Goal: Find specific page/section: Find specific page/section

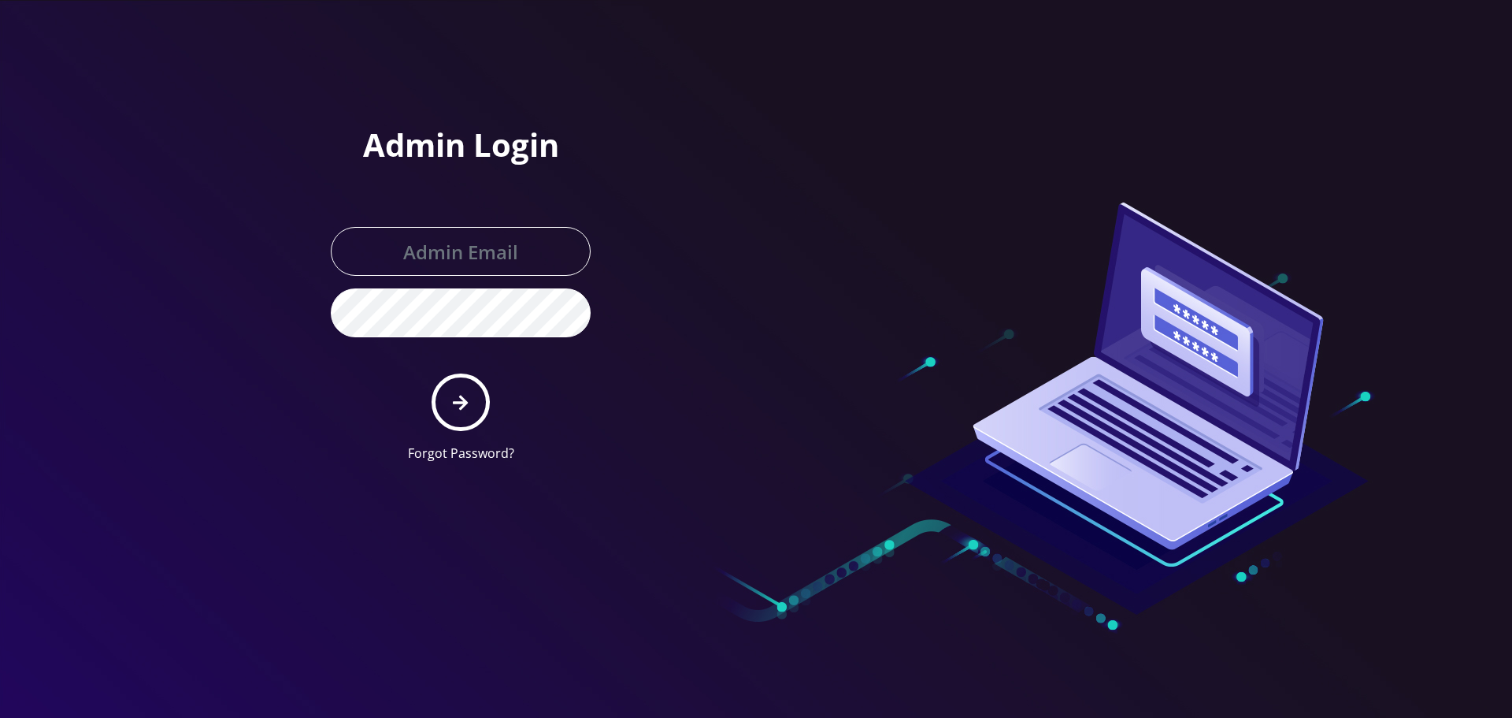
click at [388, 250] on input "text" at bounding box center [461, 251] width 260 height 49
type input "[EMAIL_ADDRESS][DOMAIN_NAME]"
click at [432, 373] on button "submit" at bounding box center [460, 401] width 57 height 57
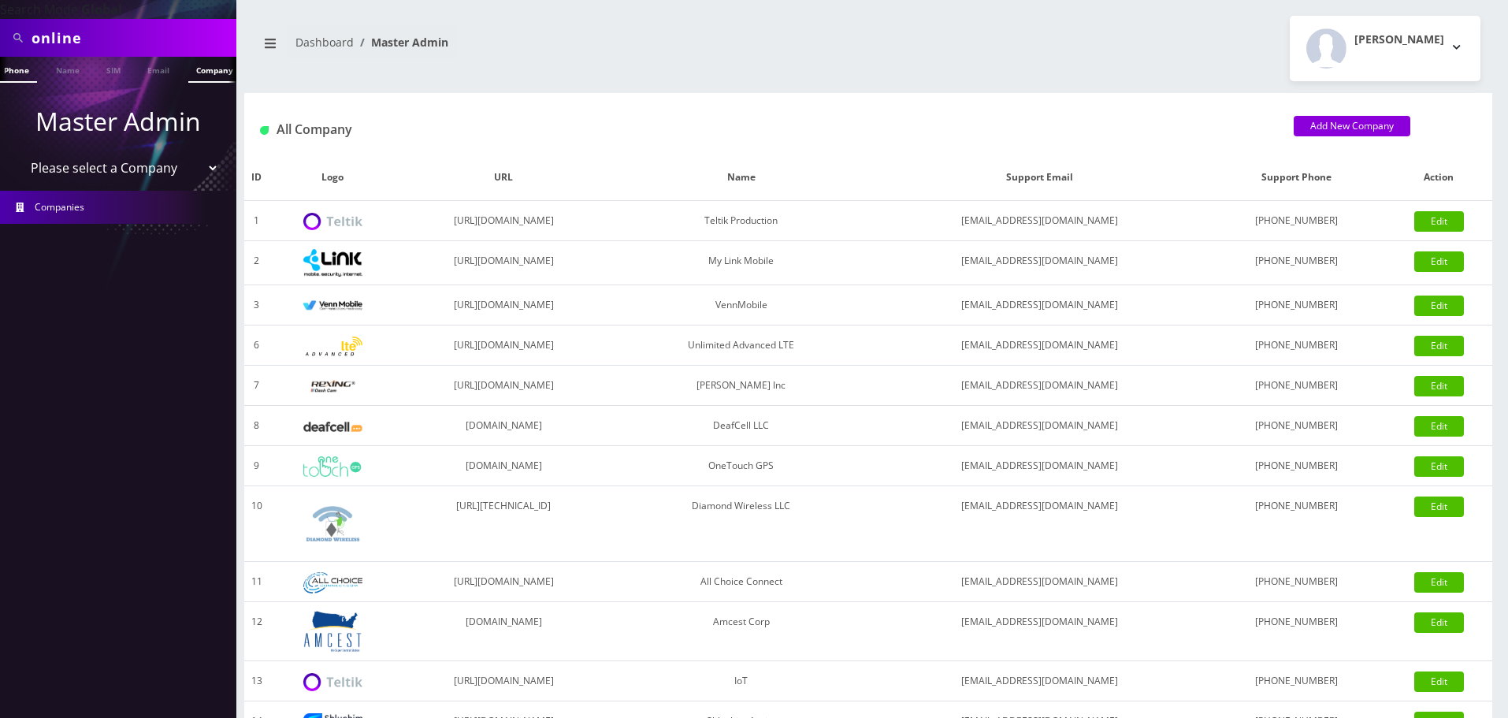
scroll to position [0, 16]
click at [195, 76] on link "Company" at bounding box center [206, 70] width 53 height 26
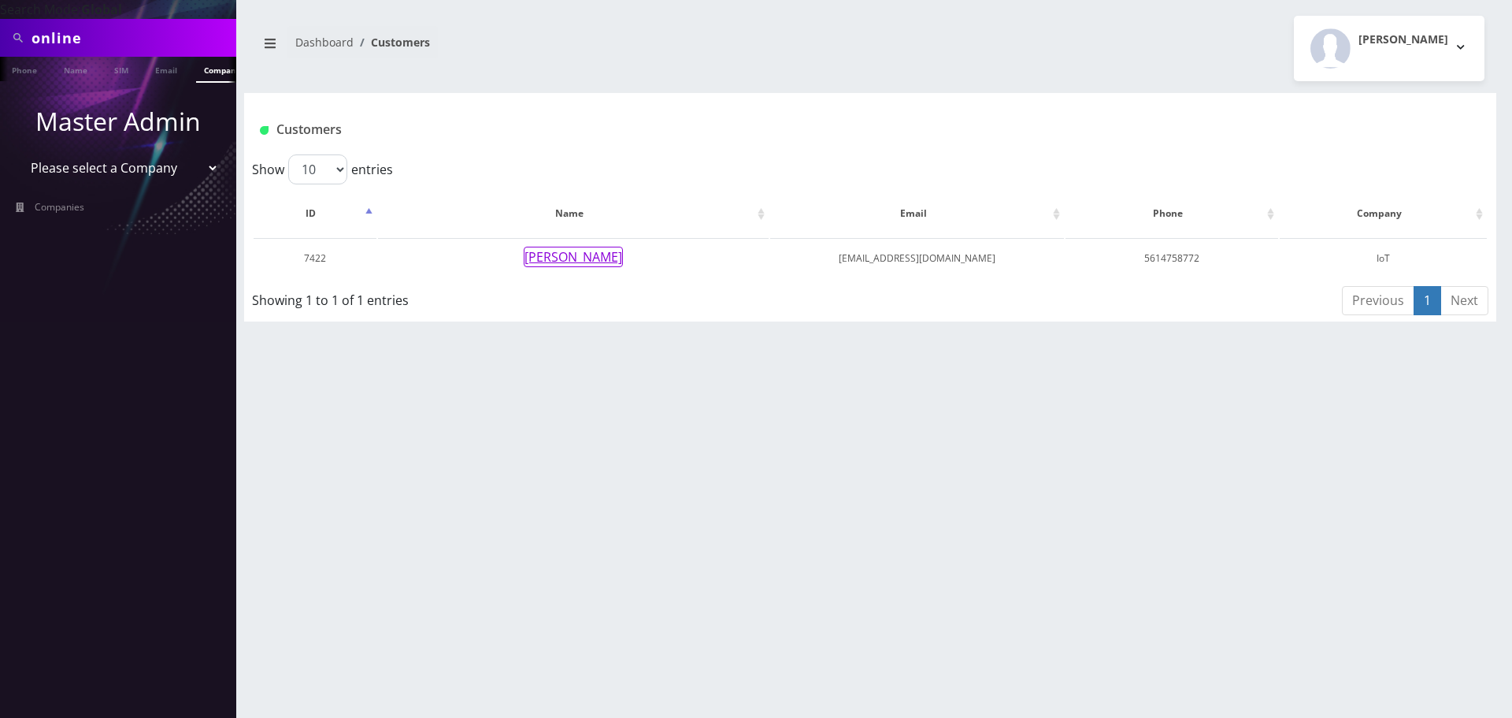
click at [539, 266] on button "Gerardo Rodriguez" at bounding box center [573, 257] width 99 height 20
click at [563, 254] on button "Gerardo Rodriguez" at bounding box center [573, 257] width 99 height 20
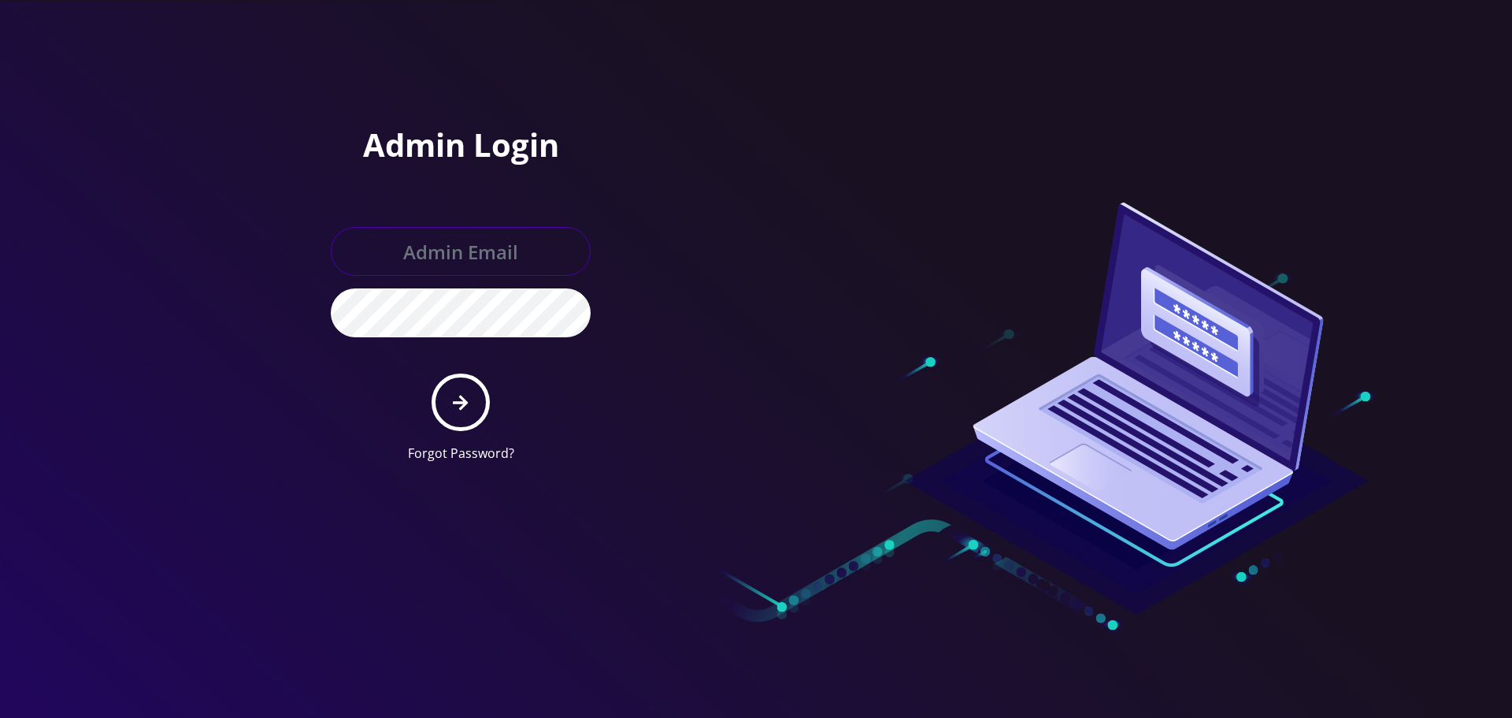
click at [468, 236] on input "text" at bounding box center [461, 251] width 260 height 49
type input "[EMAIL_ADDRESS][DOMAIN_NAME]"
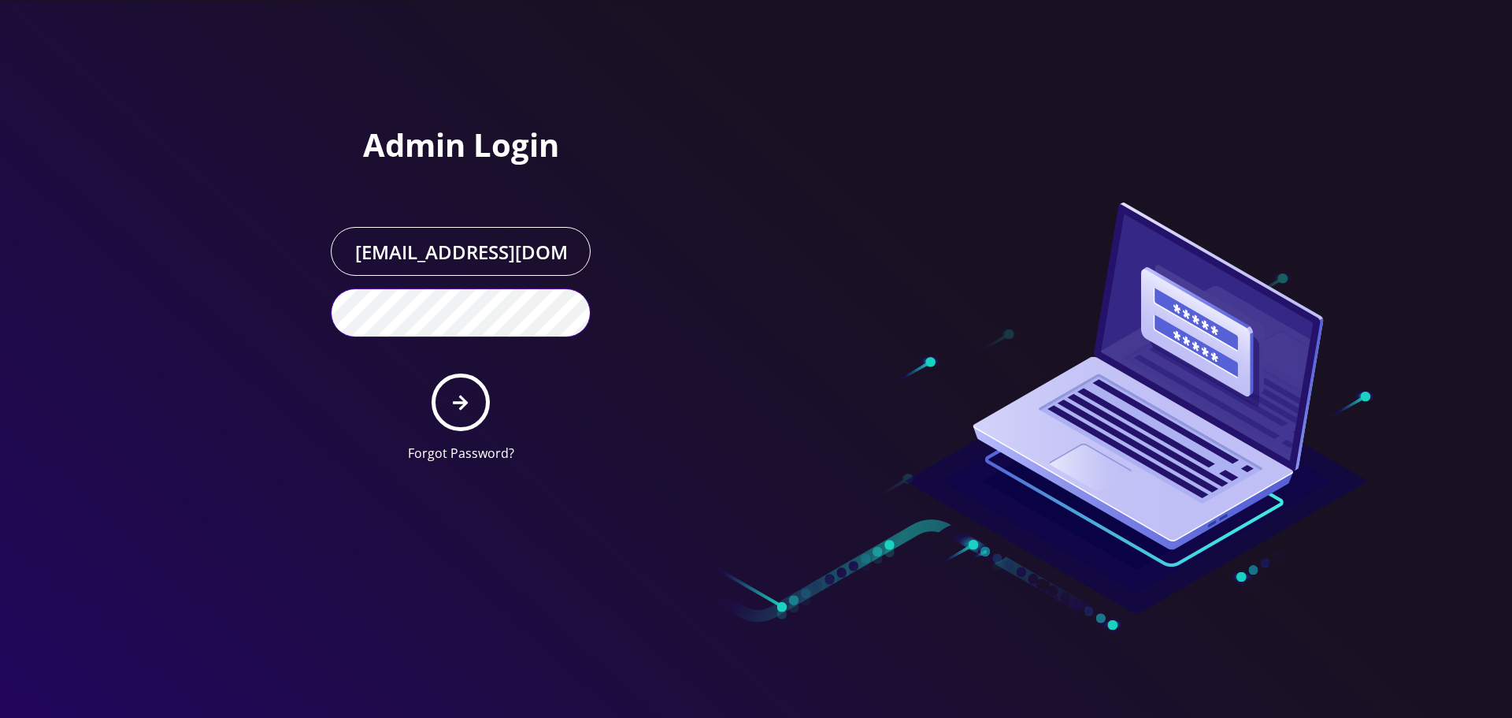
click at [432, 373] on button "submit" at bounding box center [460, 401] width 57 height 57
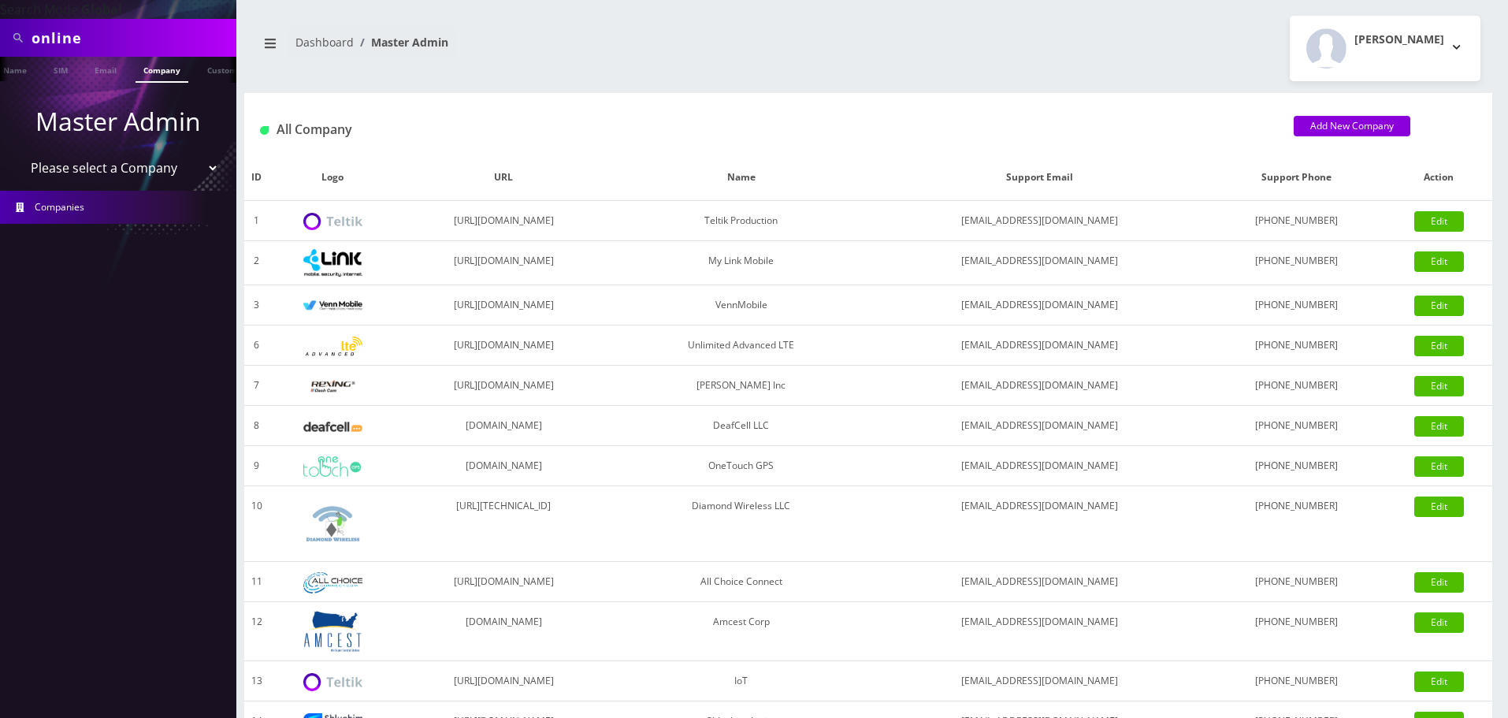
scroll to position [0, 63]
click at [149, 71] on link "Company" at bounding box center [159, 70] width 53 height 26
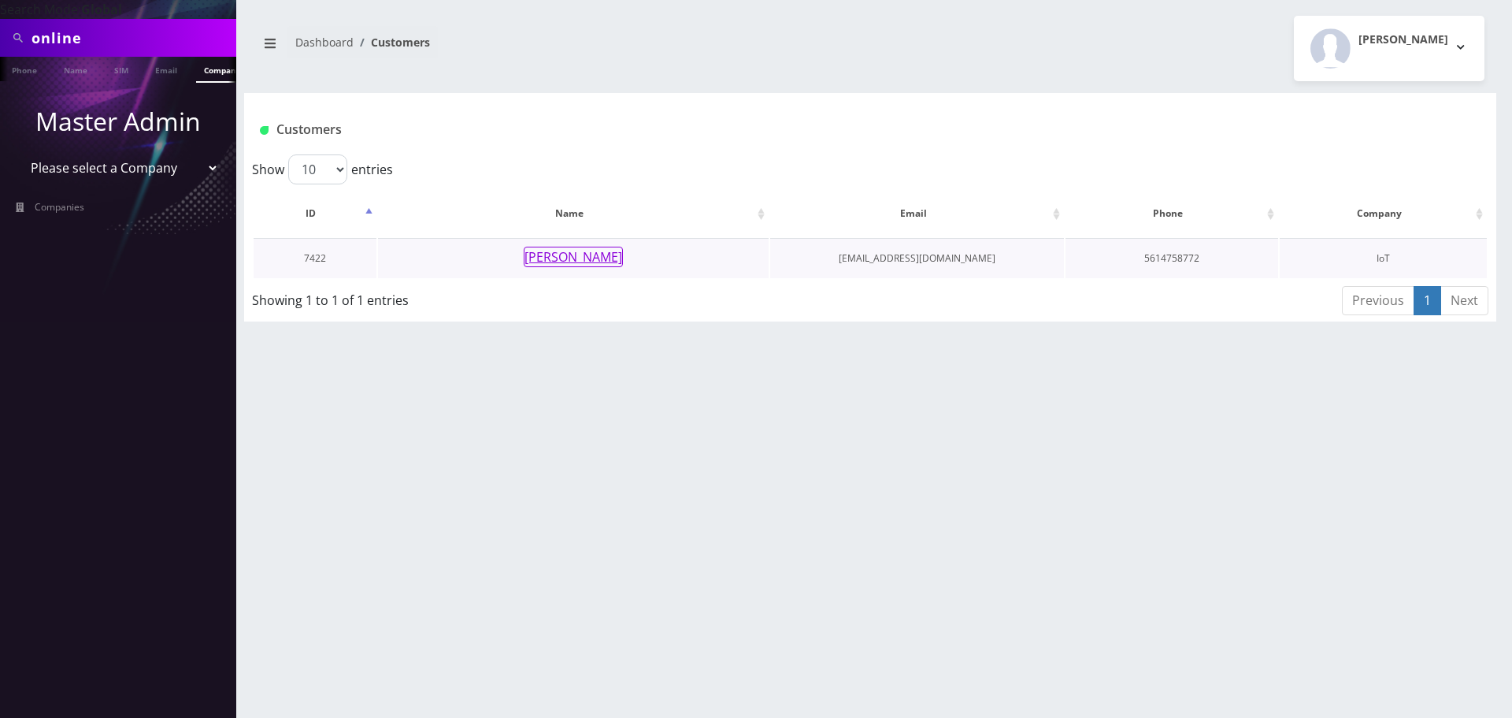
click at [586, 263] on button "Gerardo Rodriguez" at bounding box center [573, 257] width 99 height 20
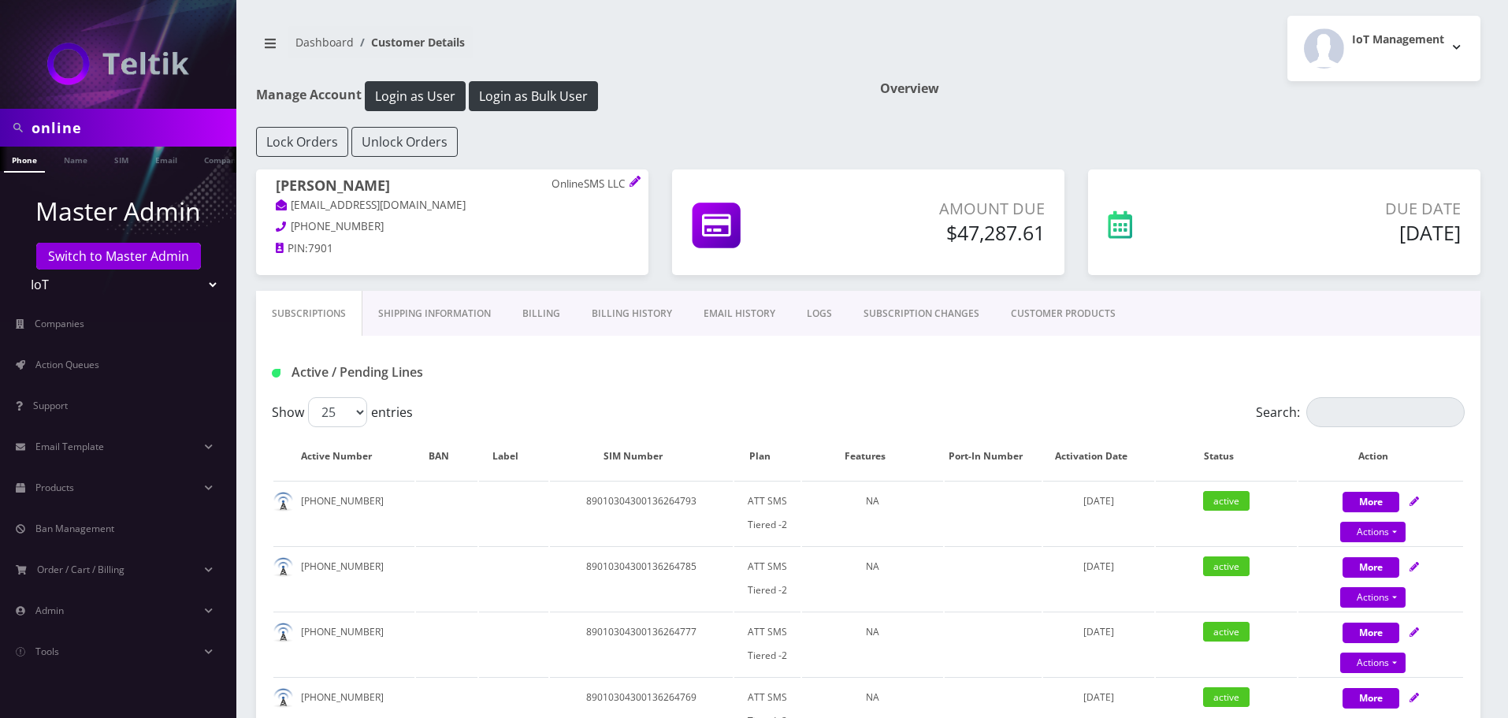
click at [618, 310] on link "Billing History" at bounding box center [632, 314] width 112 height 46
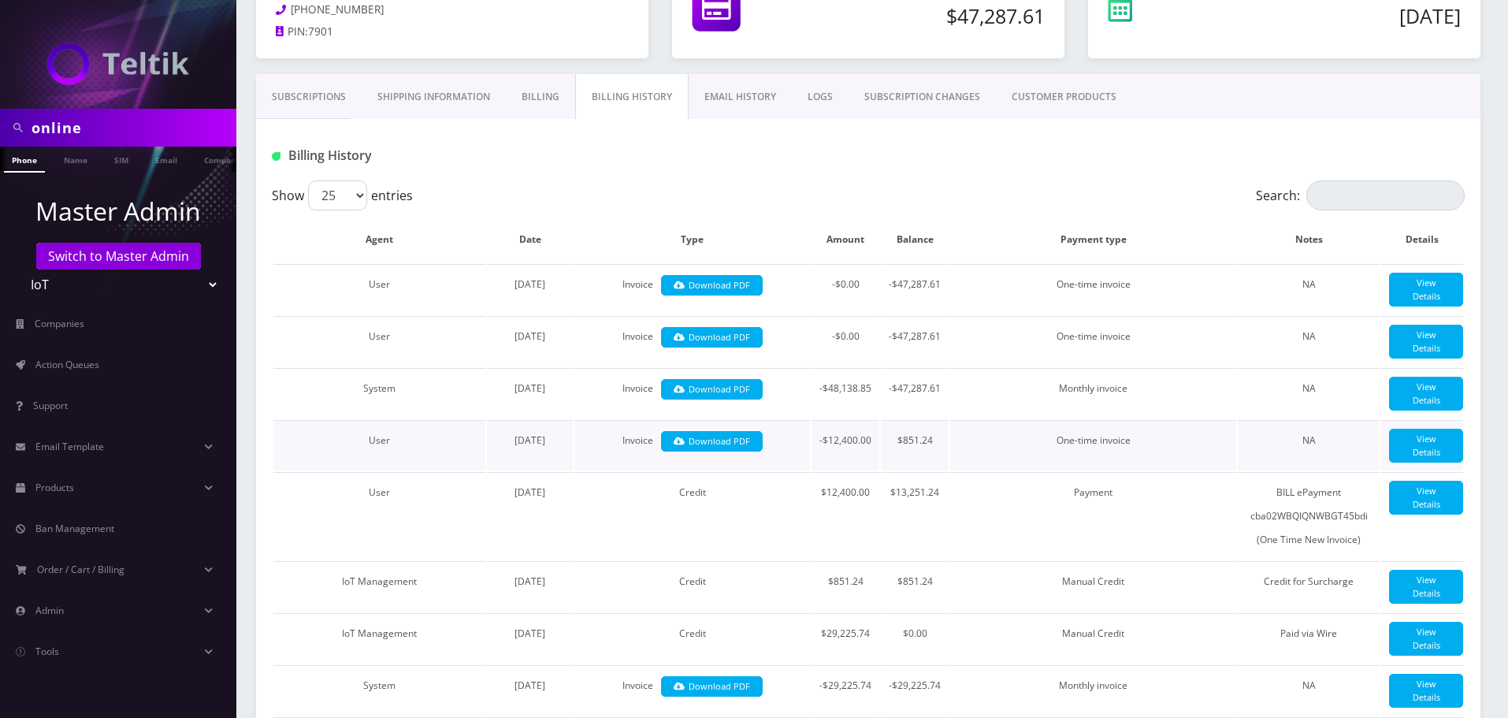
scroll to position [214, 0]
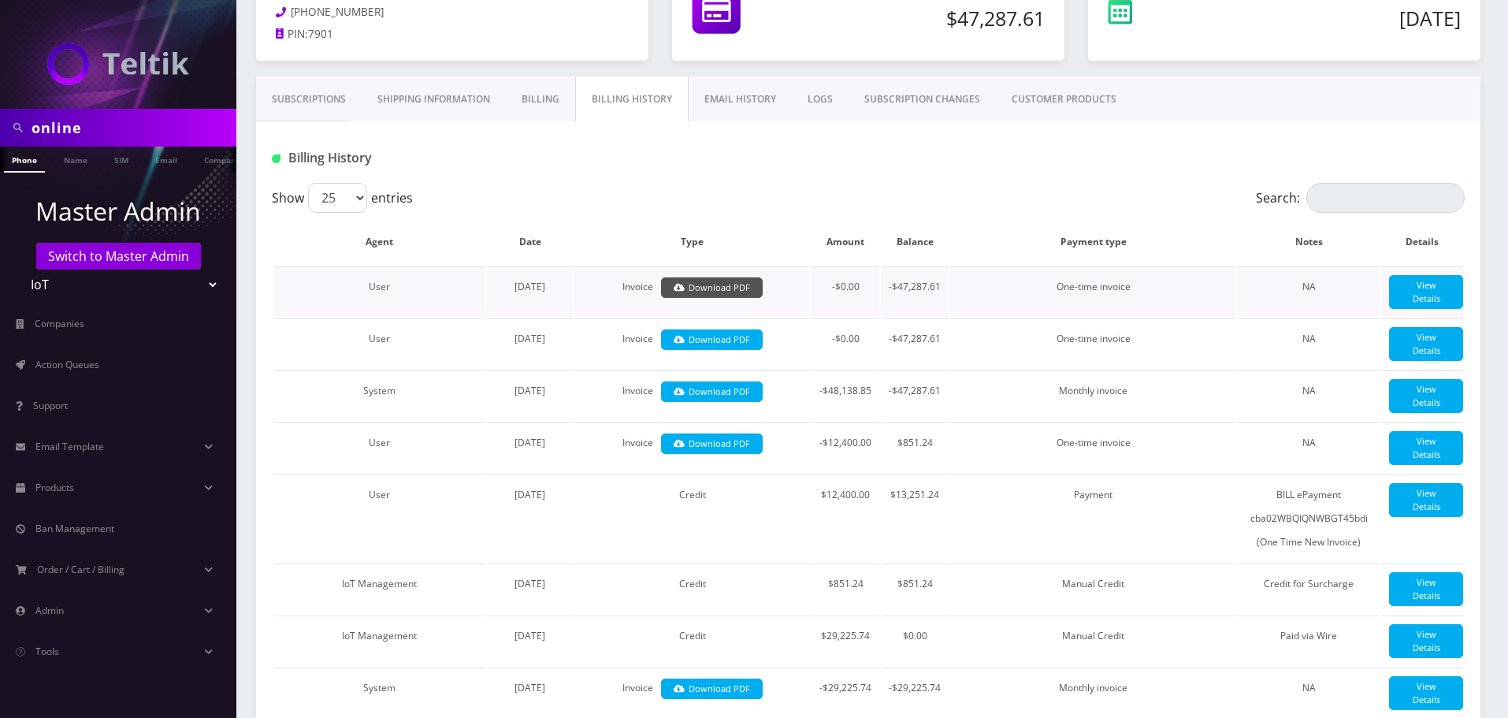
click at [703, 288] on link "Download PDF" at bounding box center [712, 287] width 102 height 21
click at [747, 402] on link "Download PDF" at bounding box center [712, 391] width 102 height 21
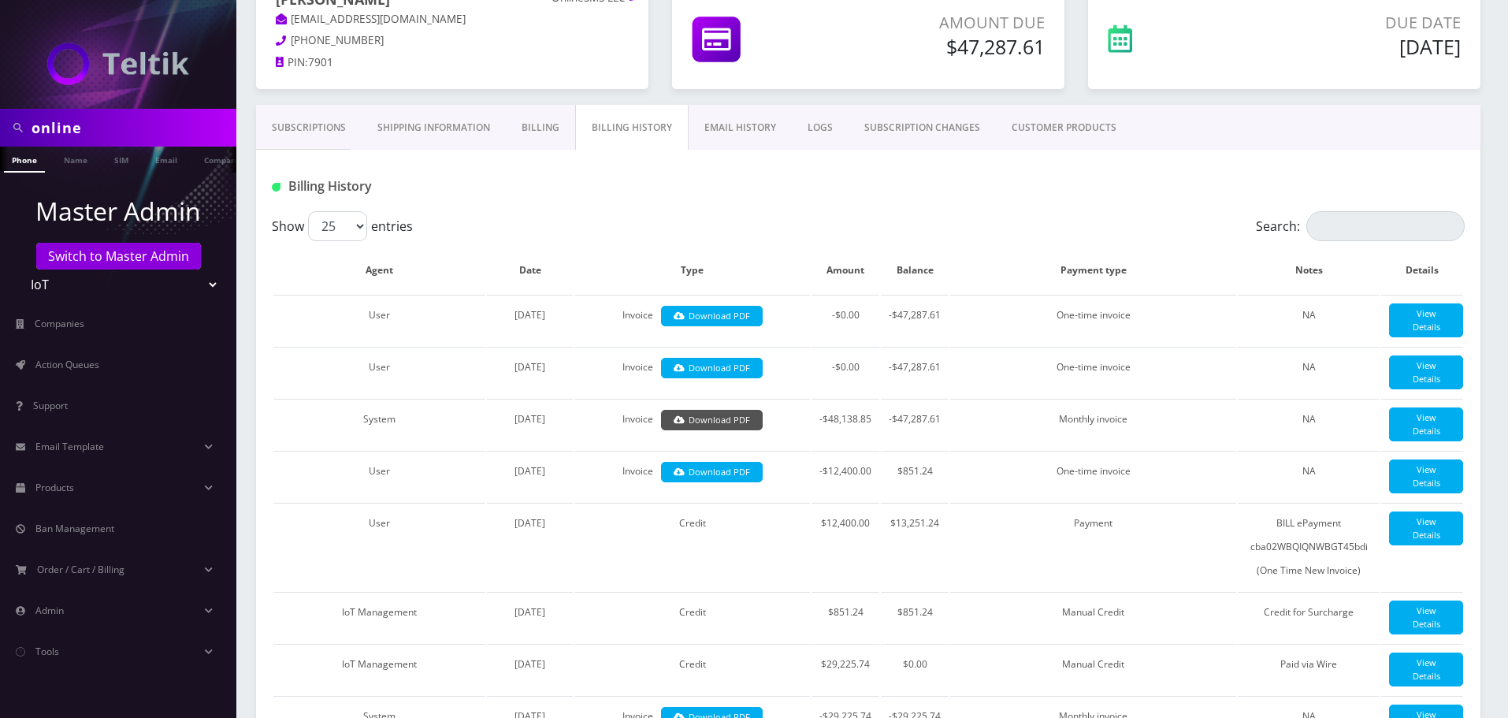
scroll to position [0, 0]
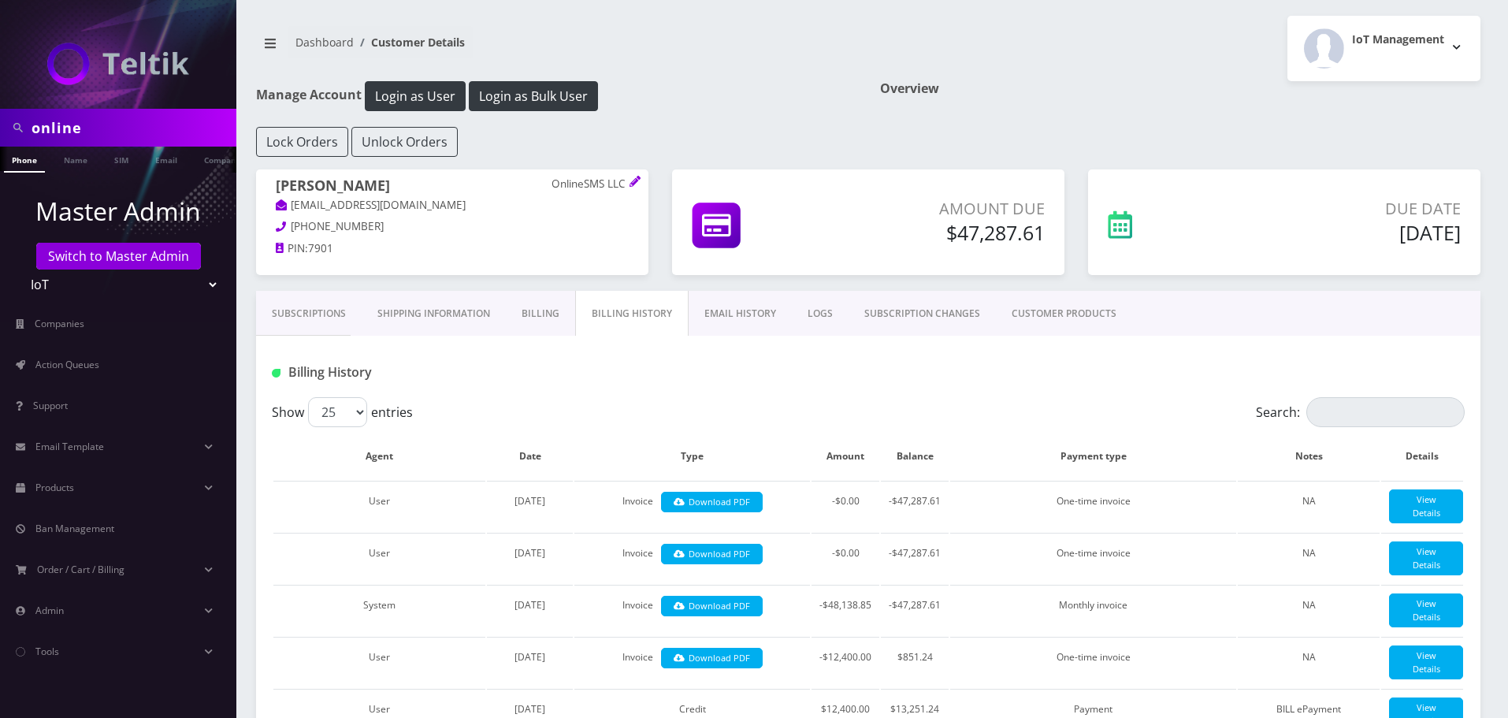
click at [562, 183] on p "OnlineSMS LLC" at bounding box center [589, 184] width 77 height 14
click at [563, 87] on button "Login as Bulk User" at bounding box center [533, 96] width 129 height 30
click at [783, 206] on div at bounding box center [758, 224] width 157 height 54
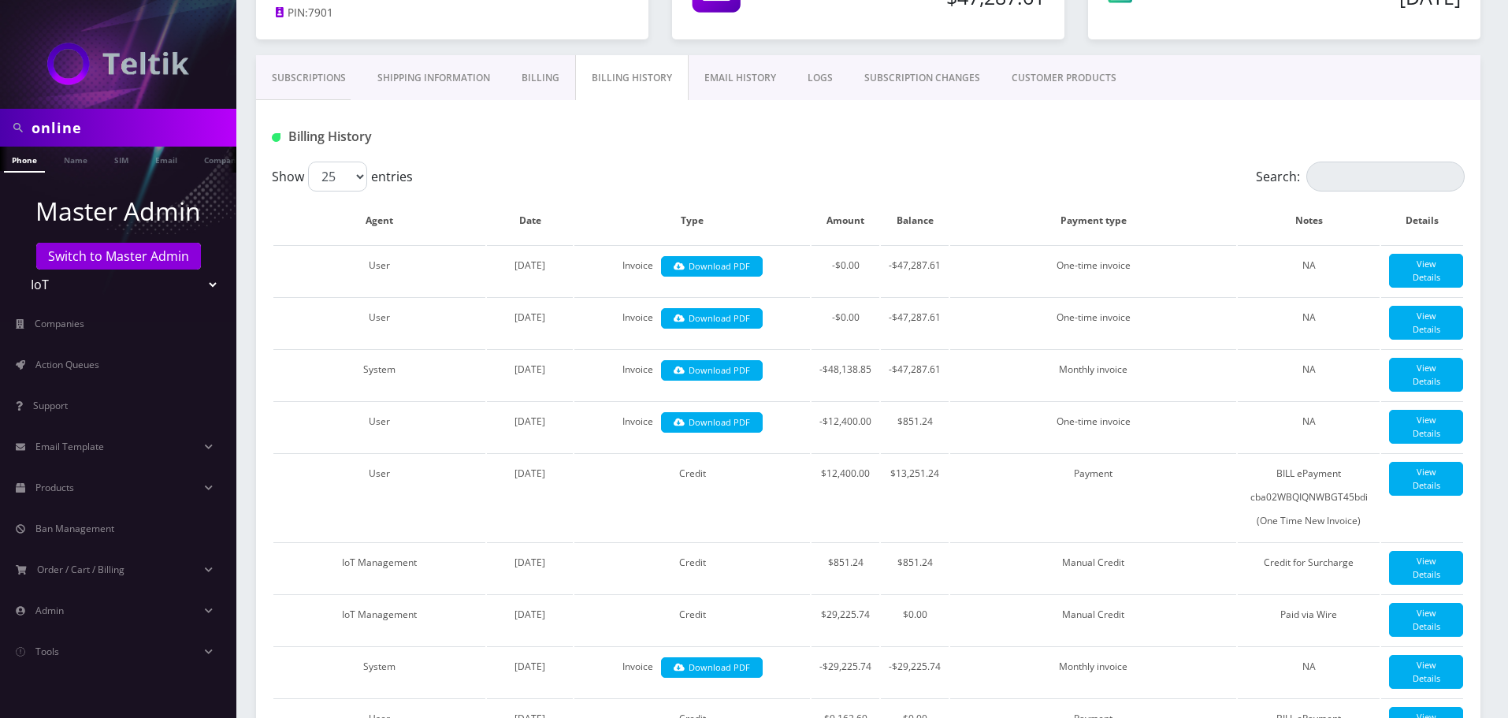
scroll to position [83, 0]
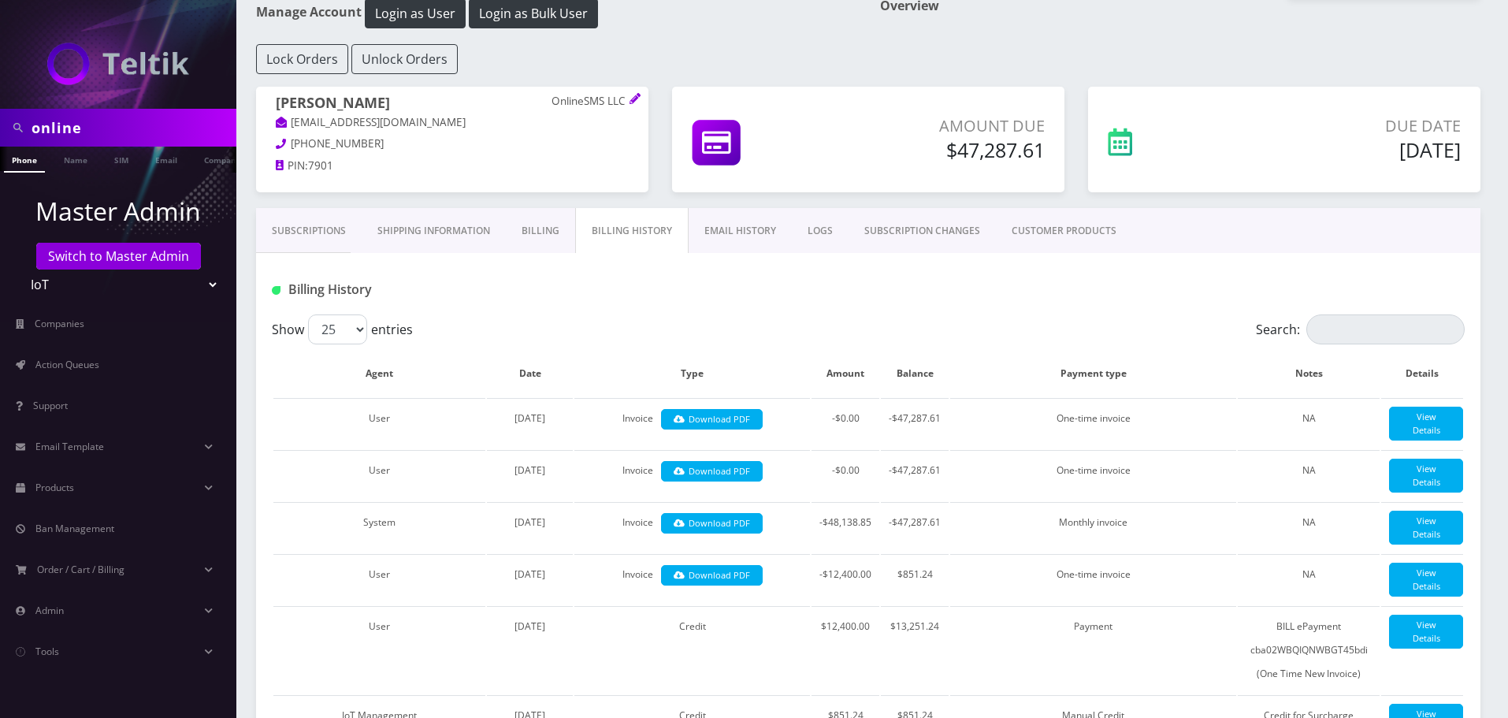
drag, startPoint x: 833, startPoint y: 104, endPoint x: 841, endPoint y: 60, distance: 44.8
click at [841, 60] on div "Lock Orders Unlock Orders" at bounding box center [868, 59] width 1248 height 30
click at [951, 265] on div "Billing History" at bounding box center [868, 283] width 1224 height 61
click at [1147, 35] on div "Overview" at bounding box center [1180, 21] width 624 height 46
drag, startPoint x: 1142, startPoint y: 17, endPoint x: 1141, endPoint y: 27, distance: 9.5
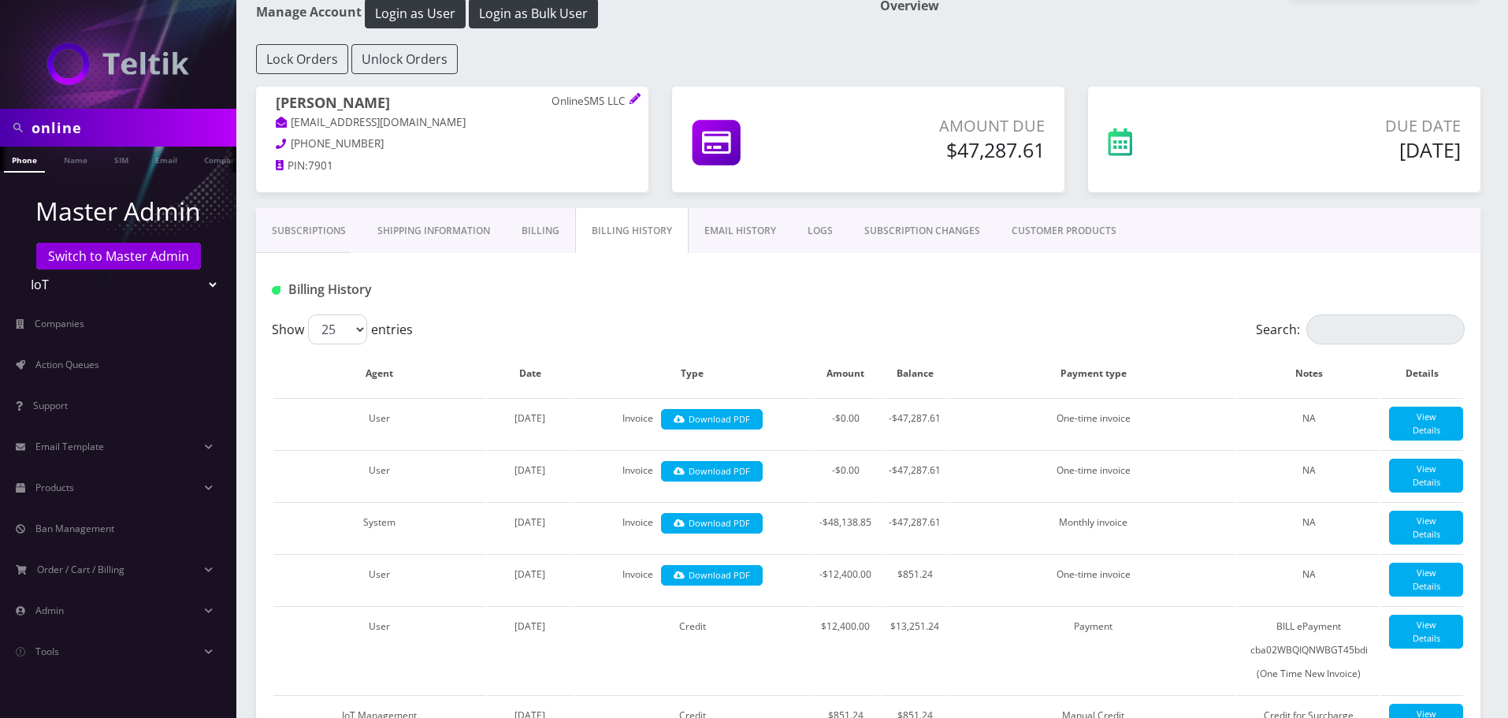
click at [1141, 27] on div "Overview" at bounding box center [1180, 21] width 624 height 46
click at [519, 152] on p "561-475-8772" at bounding box center [452, 143] width 353 height 17
click at [154, 135] on input "online" at bounding box center [132, 128] width 201 height 30
paste input "8901240357127103765F"
type input "8901240357127103765"
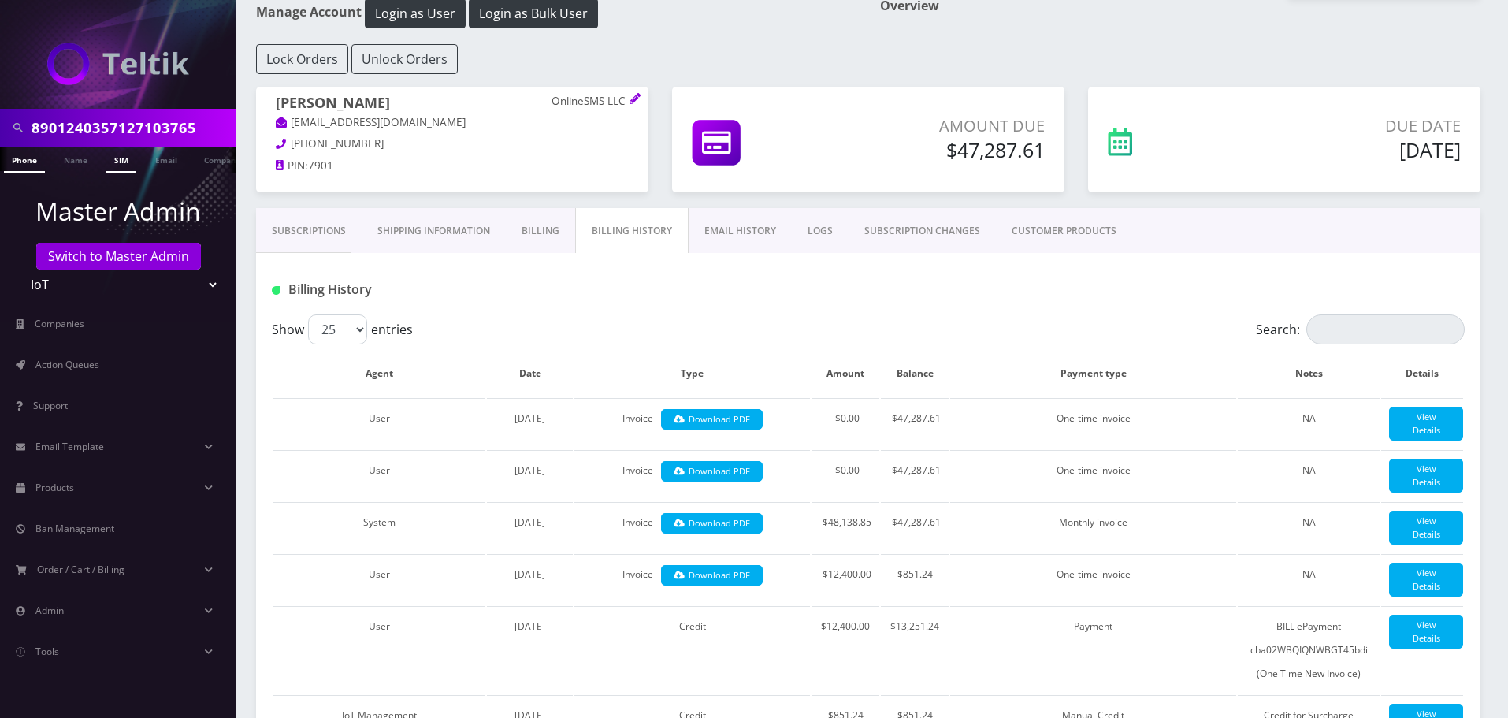
click at [122, 160] on link "SIM" at bounding box center [121, 160] width 30 height 26
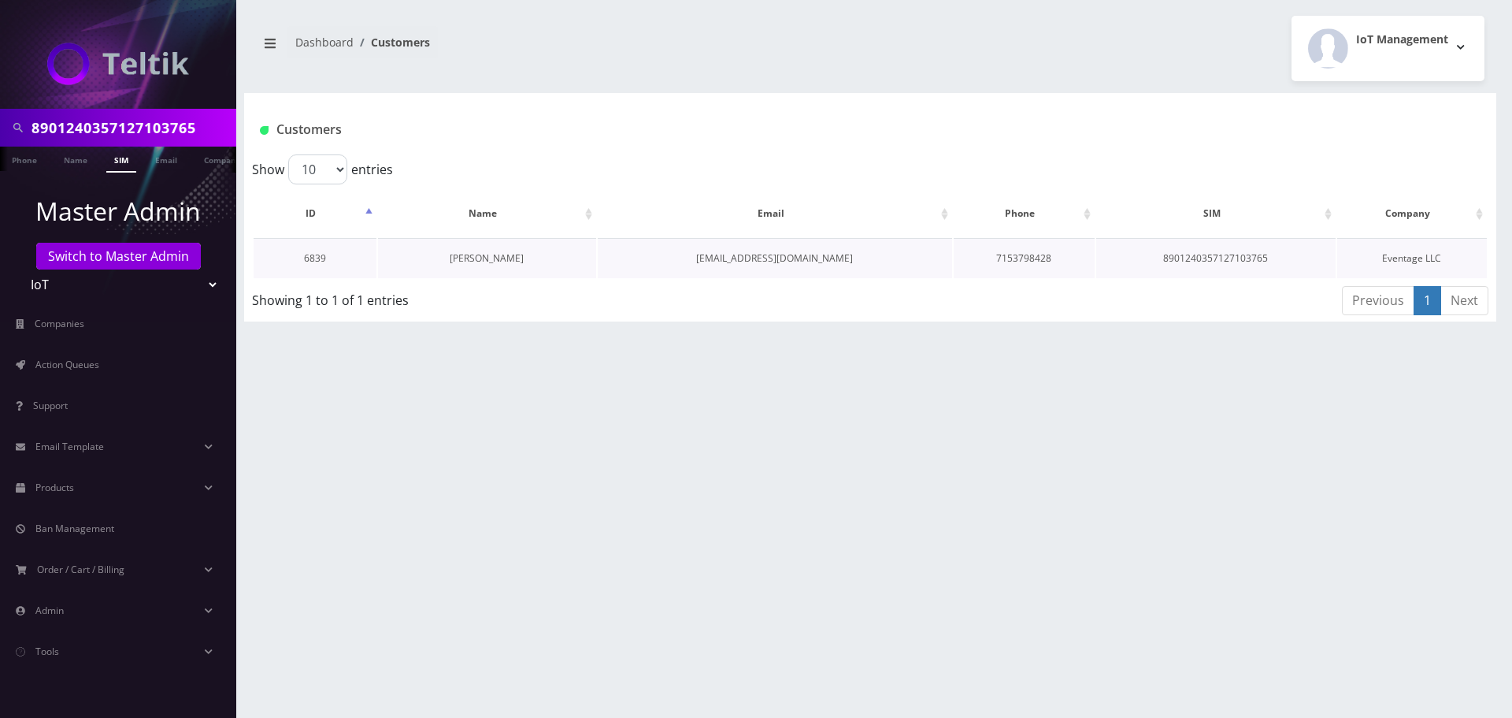
click at [508, 262] on link "[PERSON_NAME]" at bounding box center [487, 257] width 74 height 13
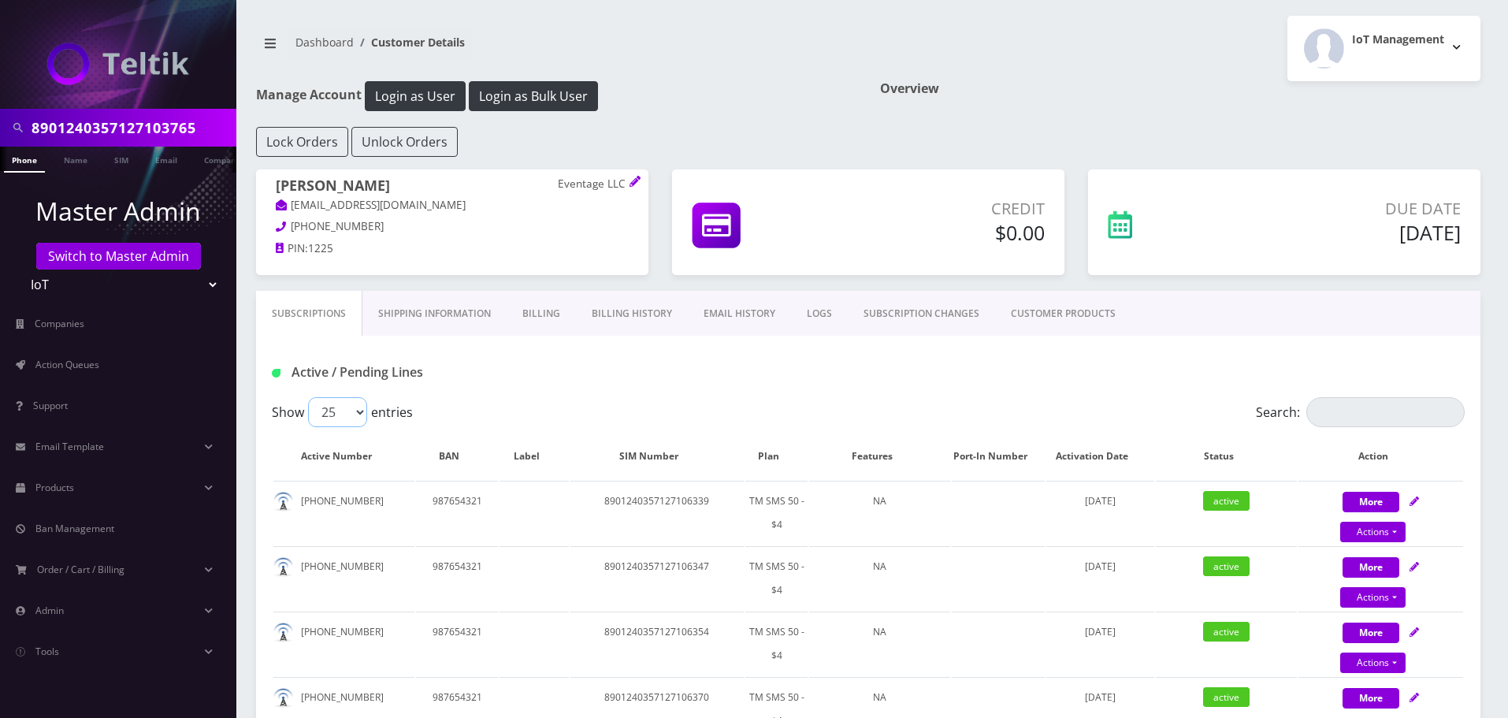
click at [351, 412] on select "25 50 100 250 500" at bounding box center [337, 412] width 59 height 30
select select "500"
click at [308, 397] on select "25 50 100 250 500" at bounding box center [337, 412] width 59 height 30
click at [1081, 458] on th "Activation Date" at bounding box center [1100, 456] width 108 height 46
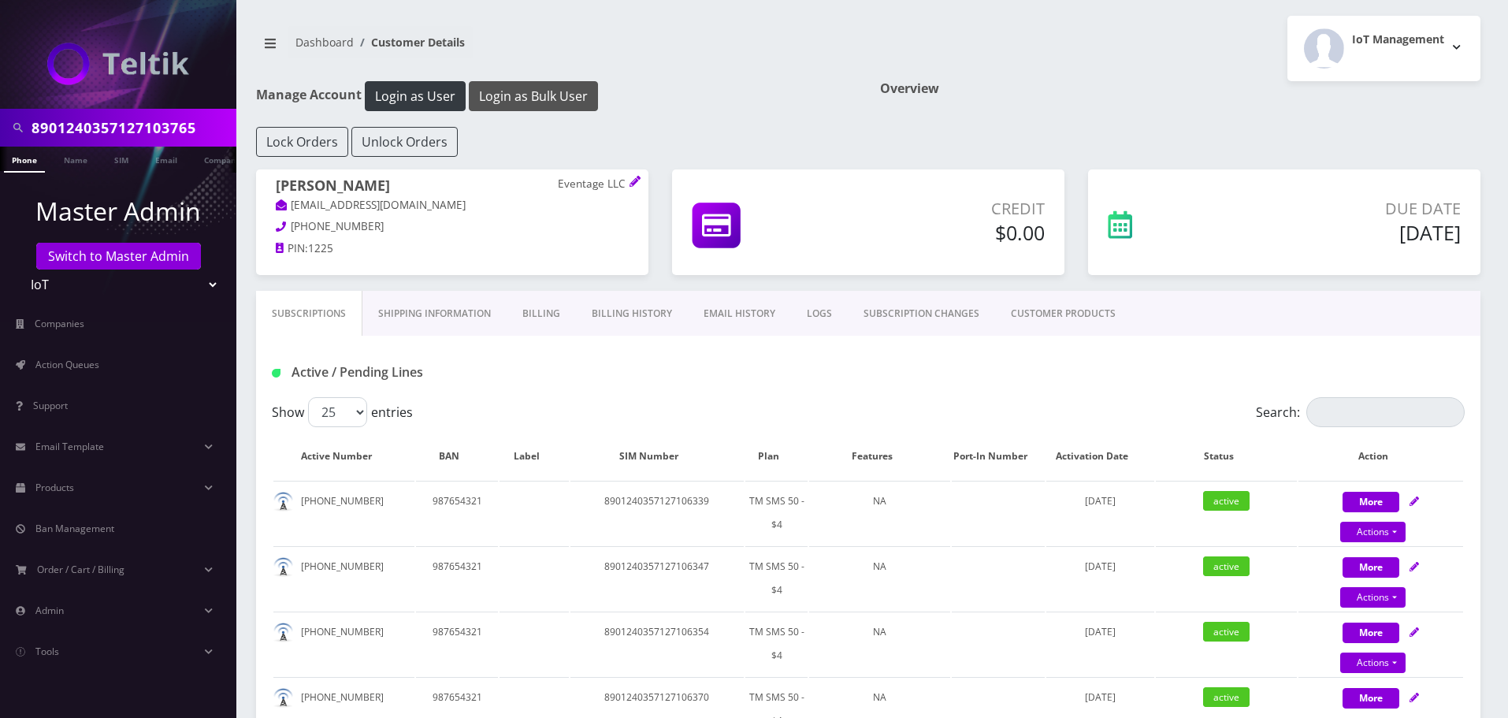
click at [538, 105] on button "Login as Bulk User" at bounding box center [533, 96] width 129 height 30
click at [593, 179] on p "Eventage LLC" at bounding box center [593, 184] width 71 height 14
copy p "Eventage"
click at [124, 139] on input "8901240357127103765" at bounding box center [132, 128] width 201 height 30
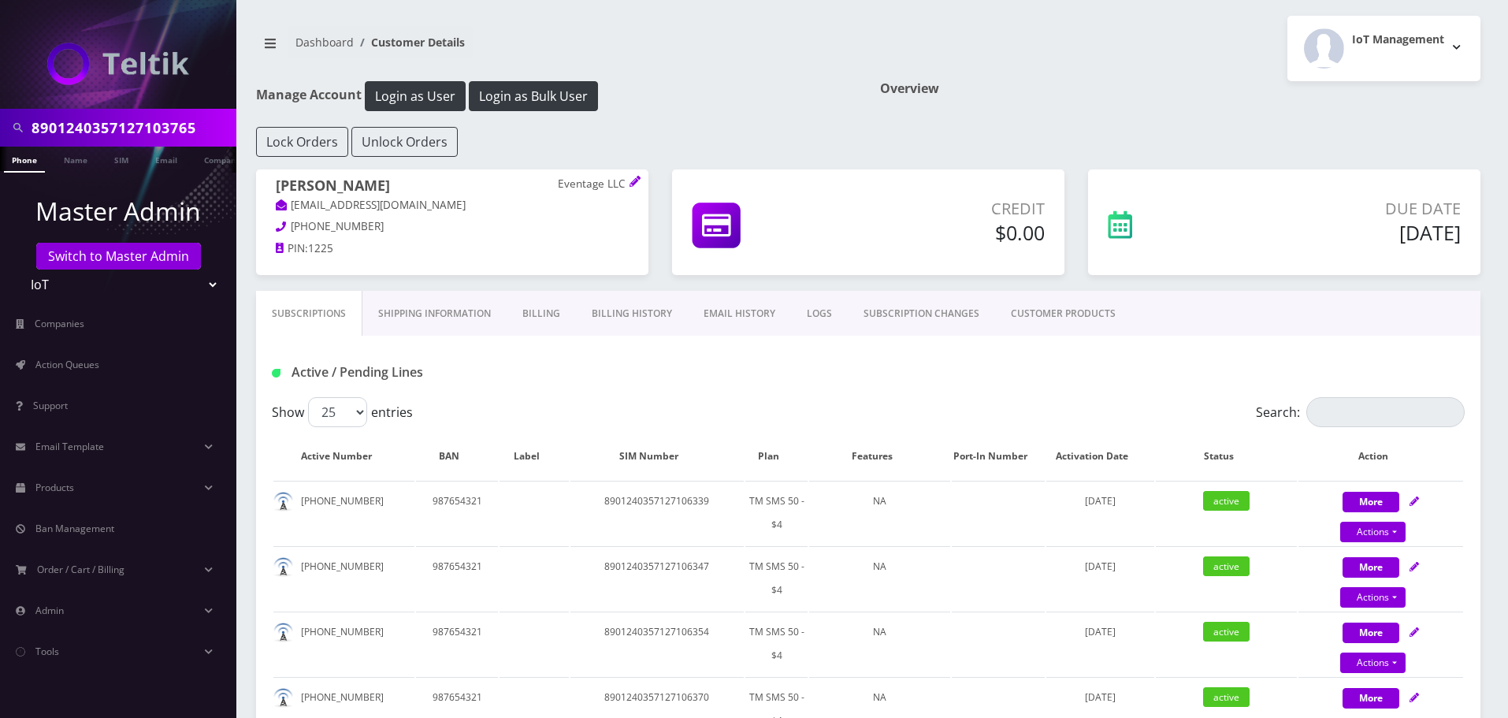
paste input "497128426342F"
type input "8901240497128426342"
click at [116, 154] on link "SIM" at bounding box center [121, 160] width 30 height 26
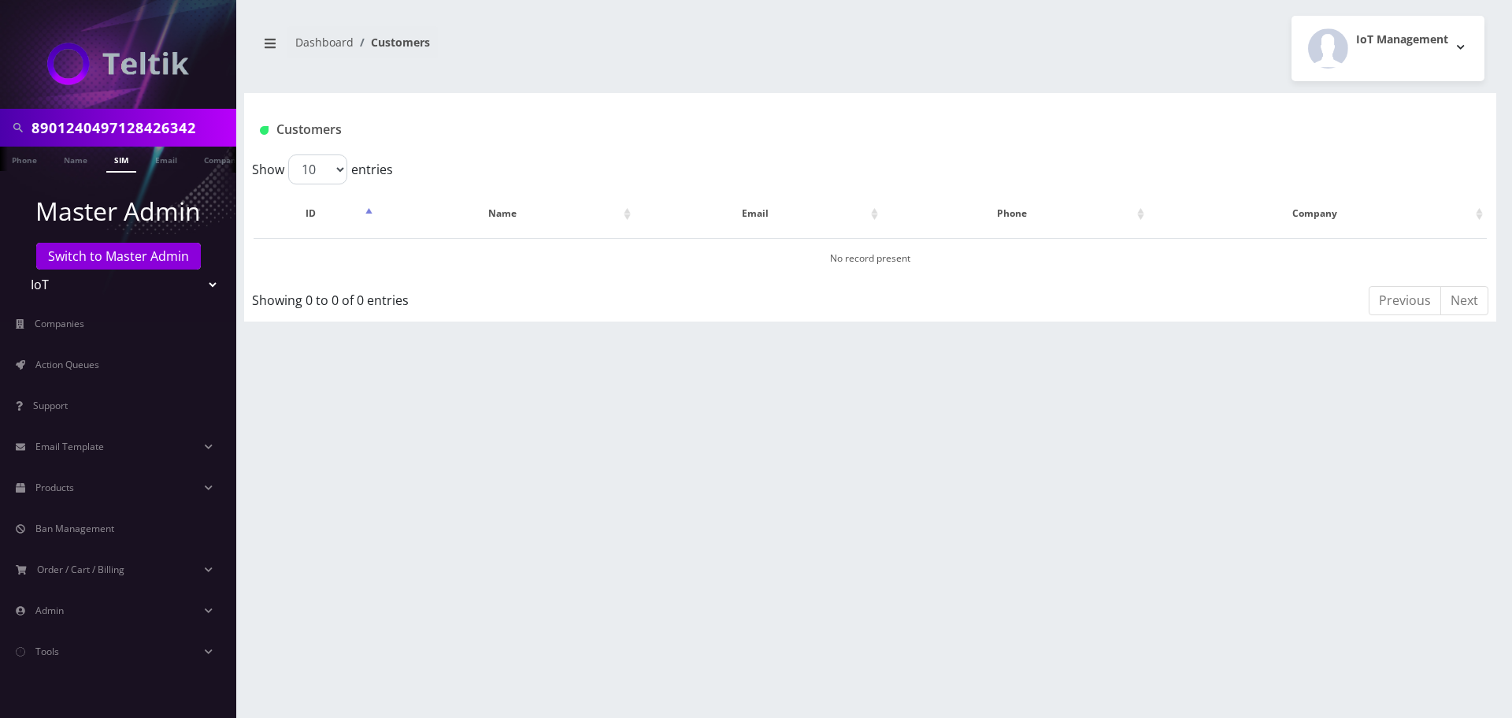
click at [114, 291] on select "Teltik Production My Link Mobile VennMobile Unlimited Advanced LTE Rexing Inc D…" at bounding box center [118, 284] width 201 height 30
select select "1"
click at [18, 269] on select "Teltik Production My Link Mobile VennMobile Unlimited Advanced LTE [PERSON_NAME…" at bounding box center [118, 284] width 201 height 30
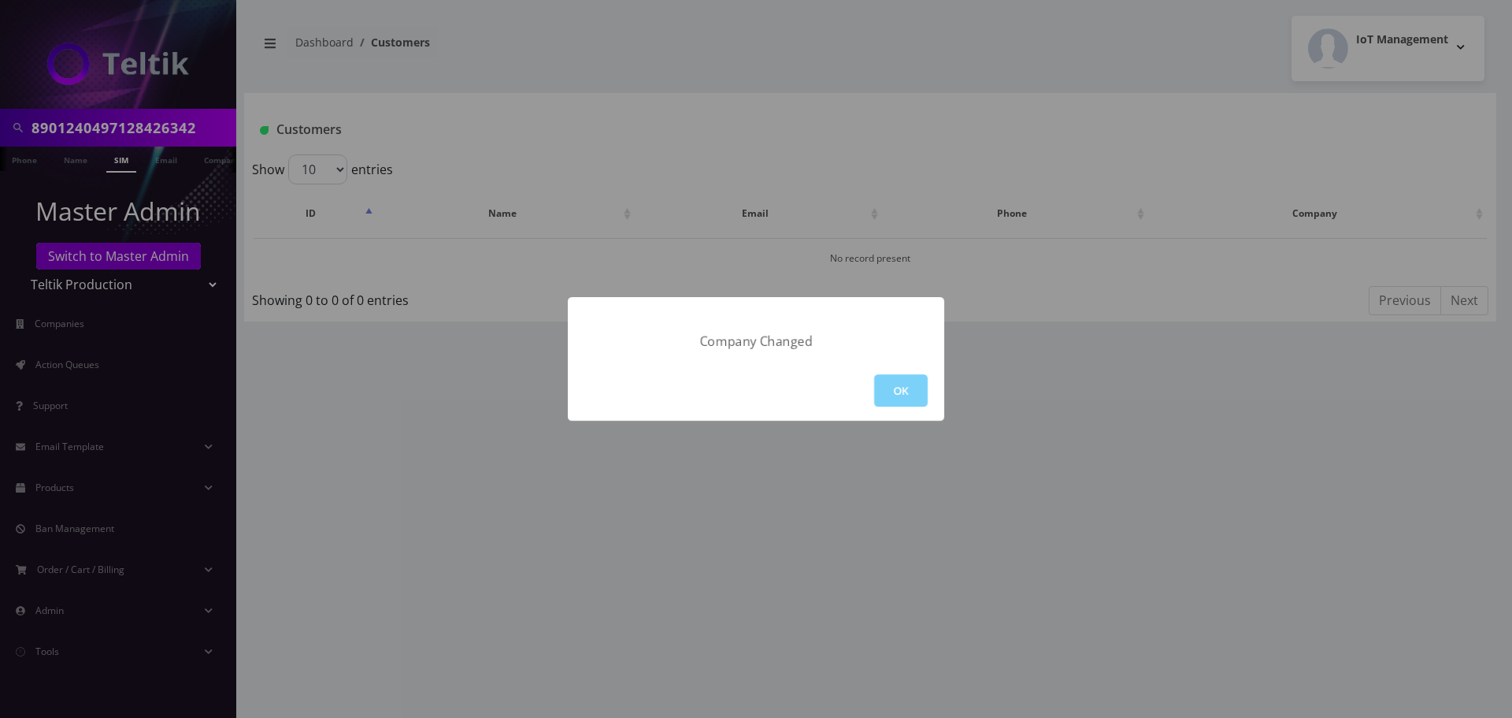
click at [866, 421] on div "Company Changed OK" at bounding box center [756, 359] width 1512 height 718
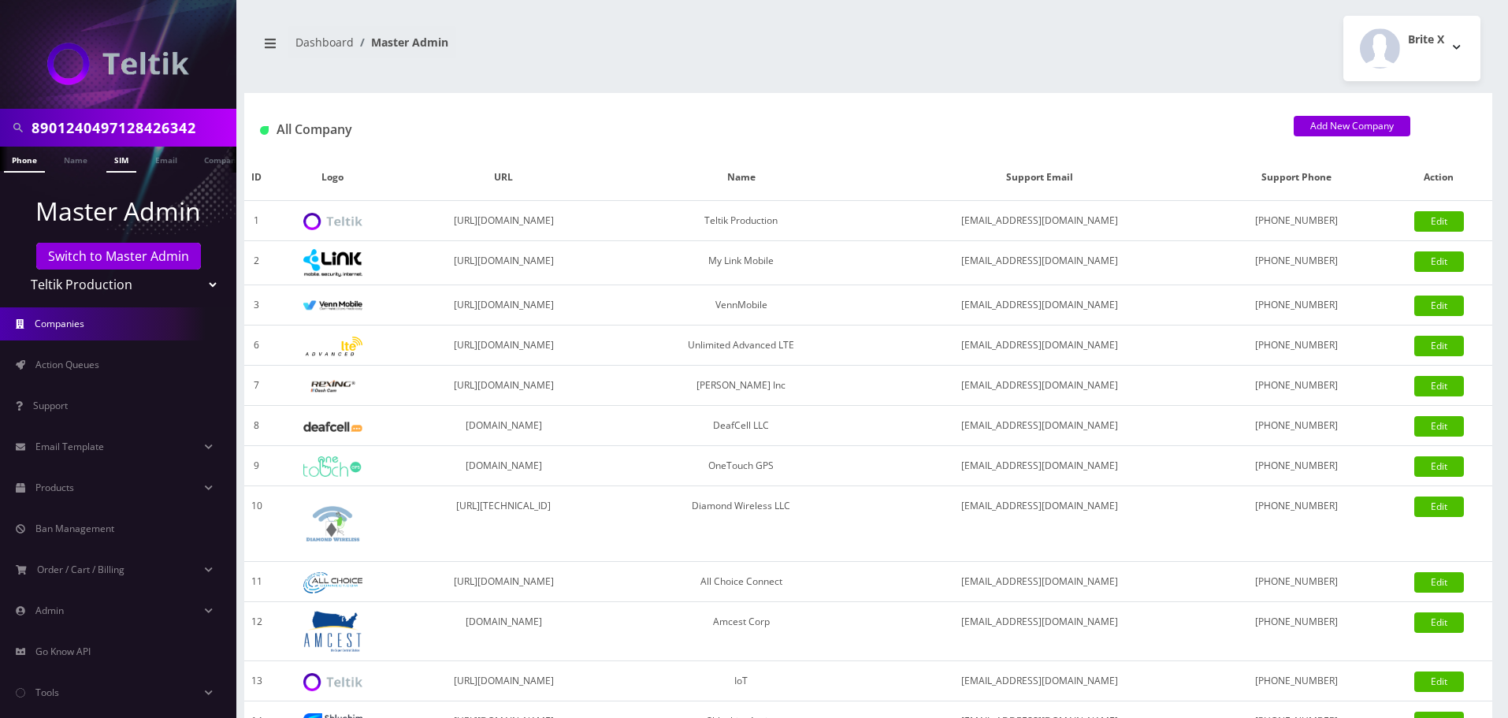
click at [115, 161] on link "SIM" at bounding box center [121, 160] width 30 height 26
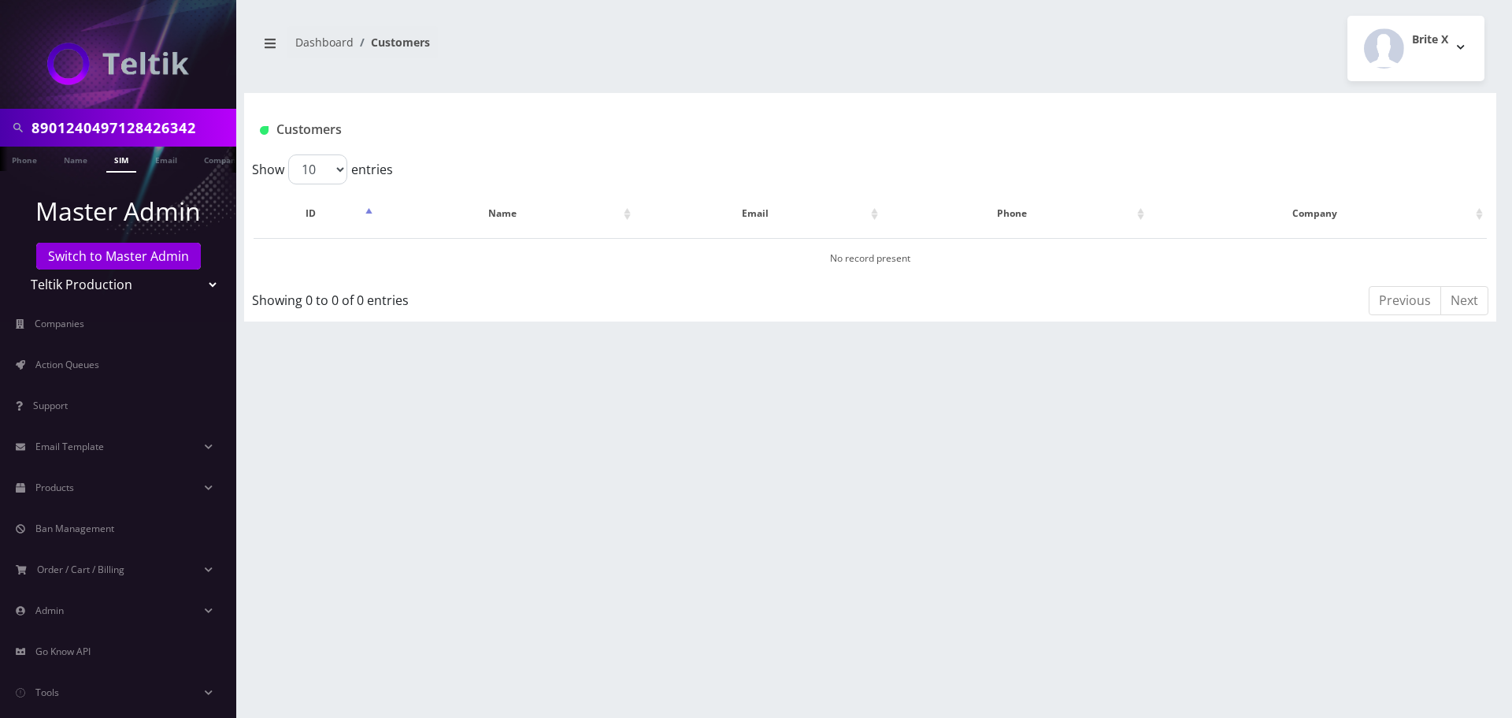
click at [115, 161] on link "SIM" at bounding box center [121, 160] width 30 height 26
click at [176, 130] on input "8901240497128426342" at bounding box center [132, 128] width 201 height 30
paste input "71322F"
type input "8901240497128471322"
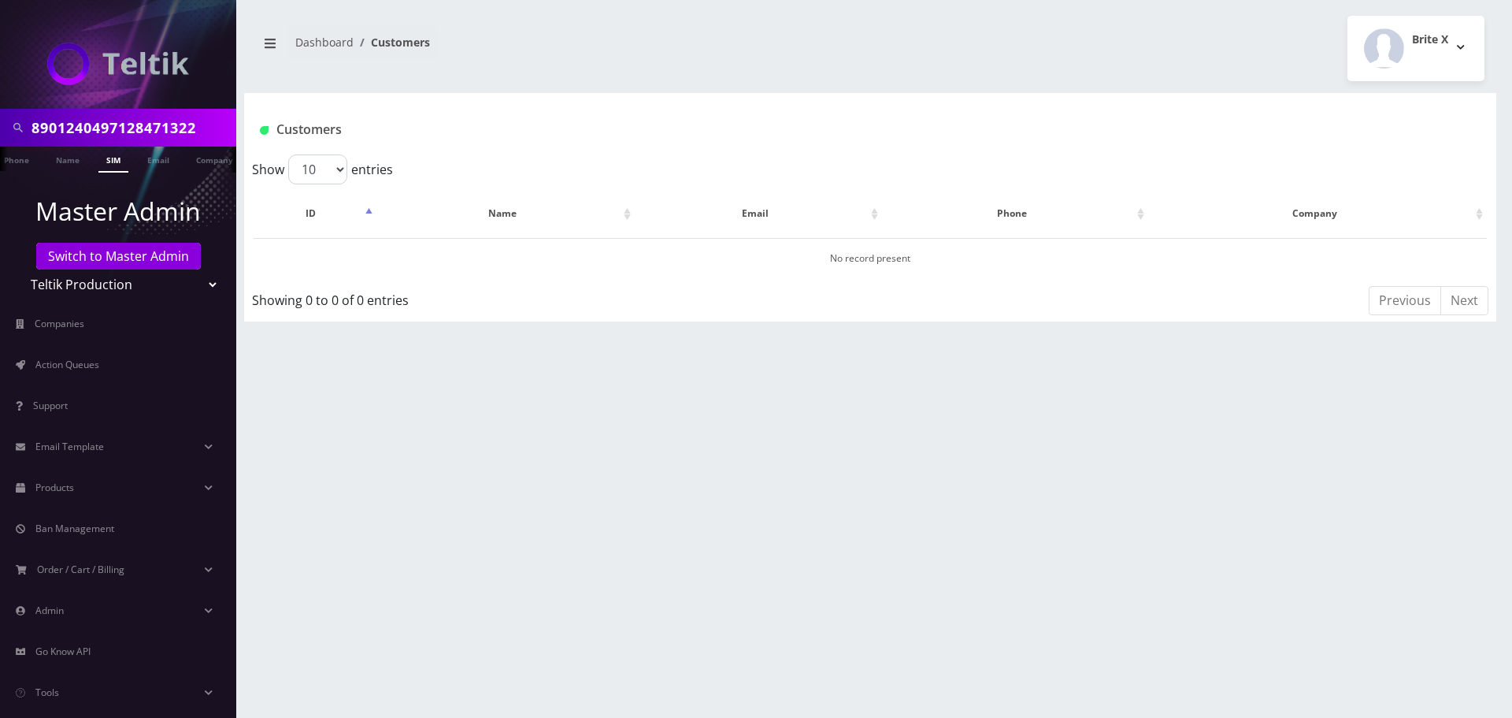
click at [124, 287] on select "Teltik Production My Link Mobile VennMobile Unlimited Advanced LTE [PERSON_NAME…" at bounding box center [118, 284] width 201 height 30
select select "13"
click at [18, 269] on select "Teltik Production My Link Mobile VennMobile Unlimited Advanced LTE [PERSON_NAME…" at bounding box center [118, 284] width 201 height 30
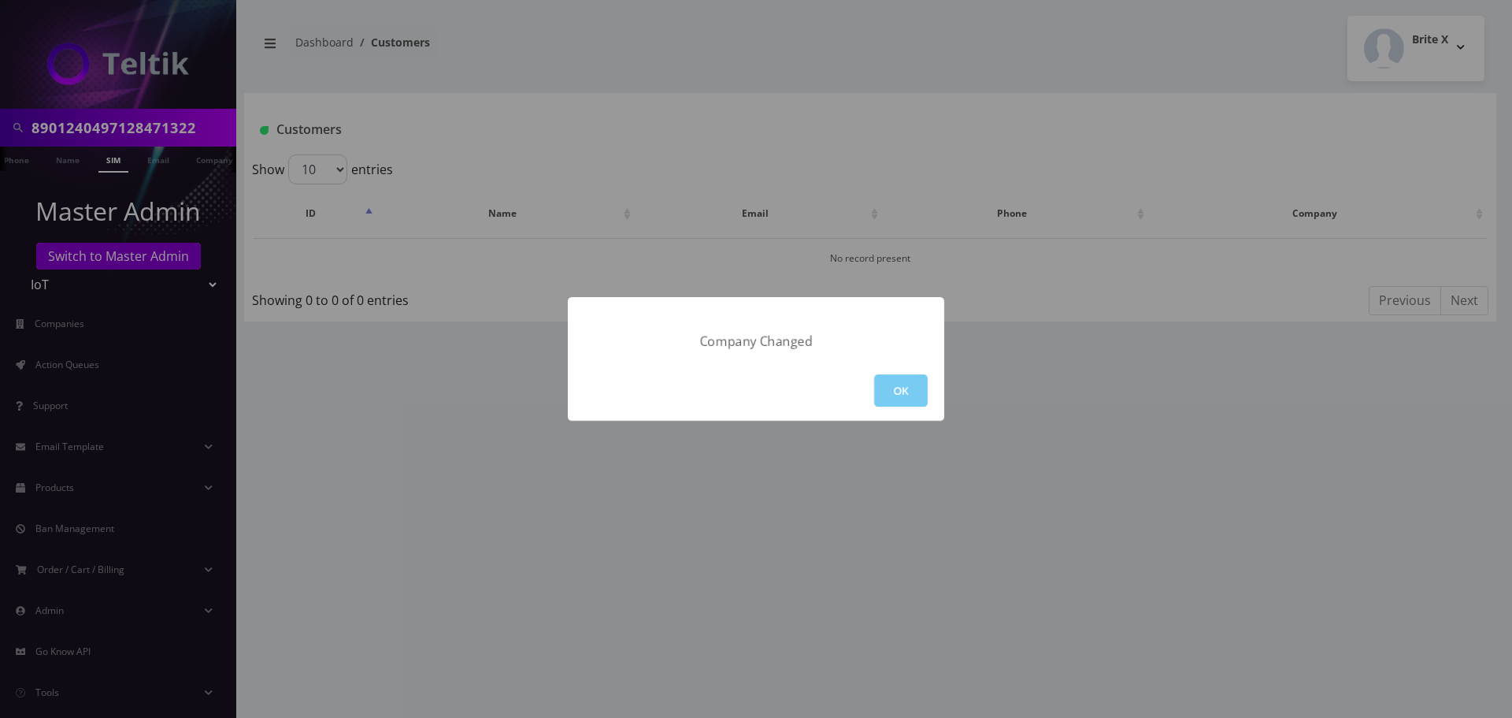
click at [923, 378] on button "OK" at bounding box center [901, 390] width 54 height 32
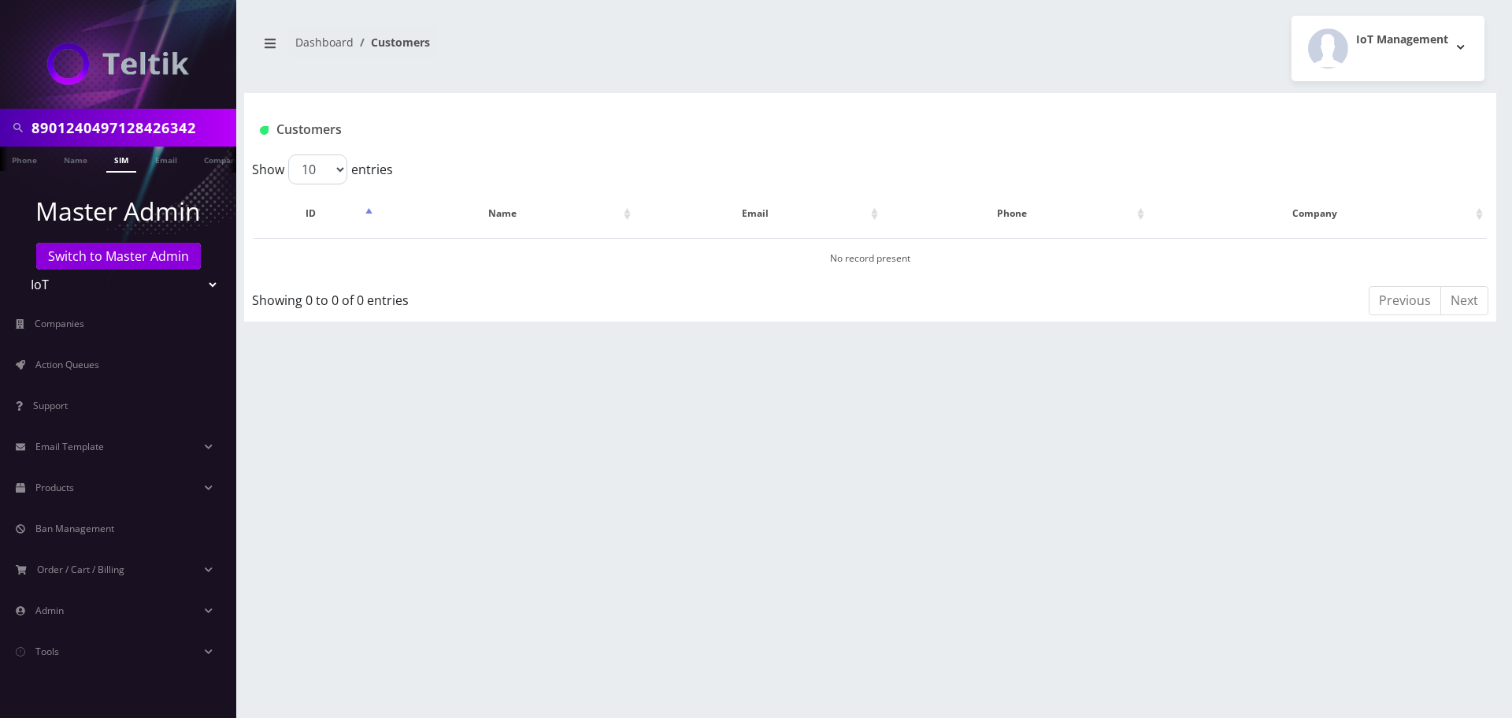
click at [118, 164] on link "SIM" at bounding box center [121, 160] width 30 height 26
click at [140, 117] on input "8901240497128426342" at bounding box center [132, 128] width 201 height 30
paste input "71488F"
type input "8901240497128471488"
